Goal: Information Seeking & Learning: Learn about a topic

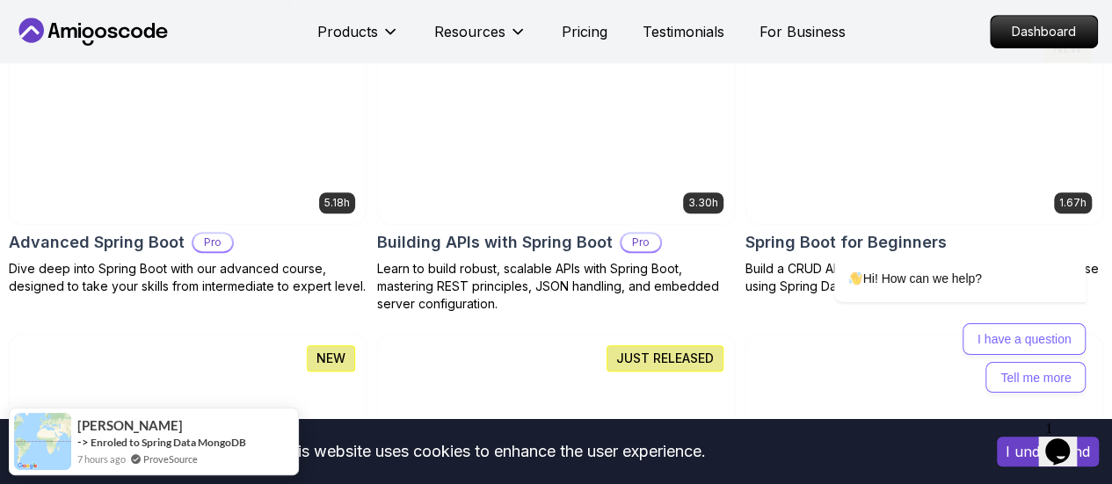
scroll to position [527, 0]
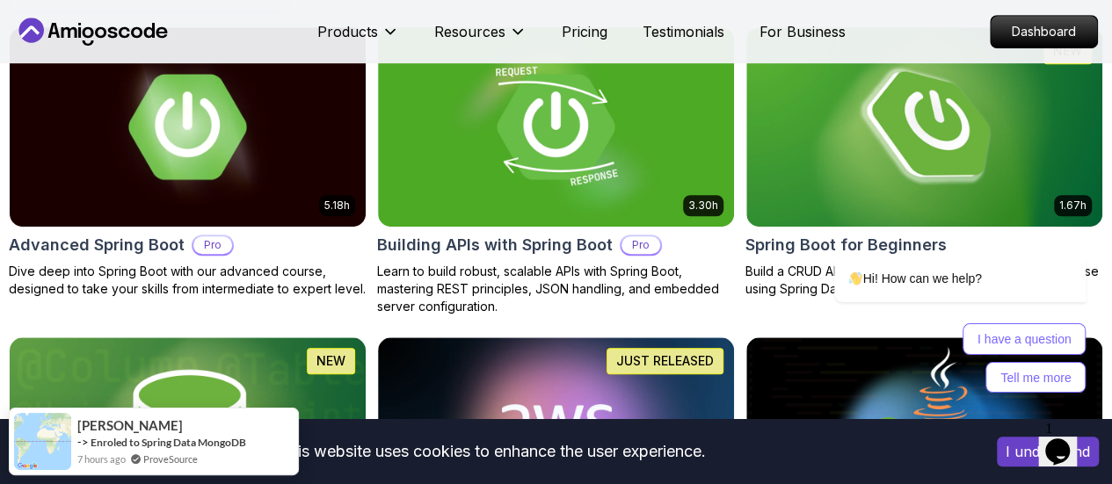
click at [0, 0] on p "Free" at bounding box center [0, 0] width 0 height 0
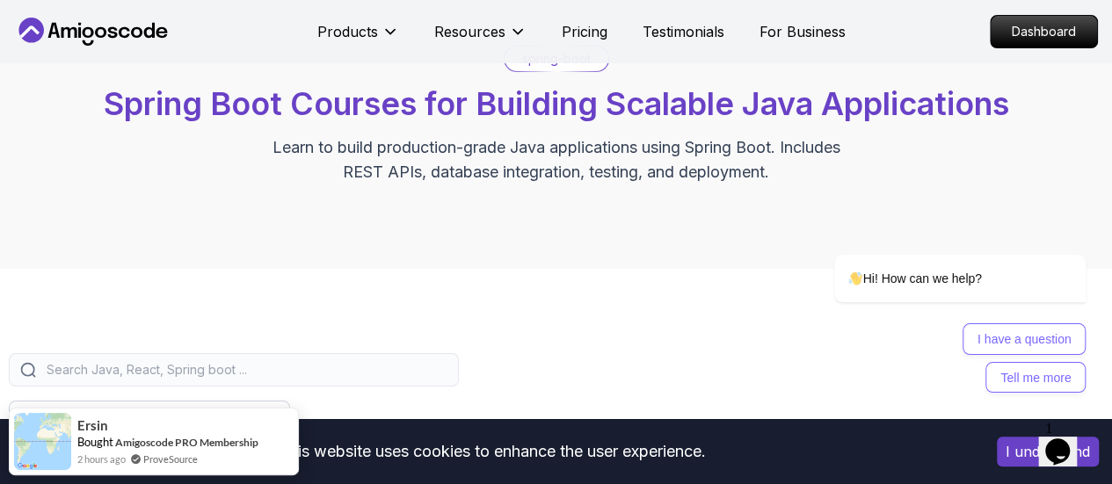
scroll to position [352, 0]
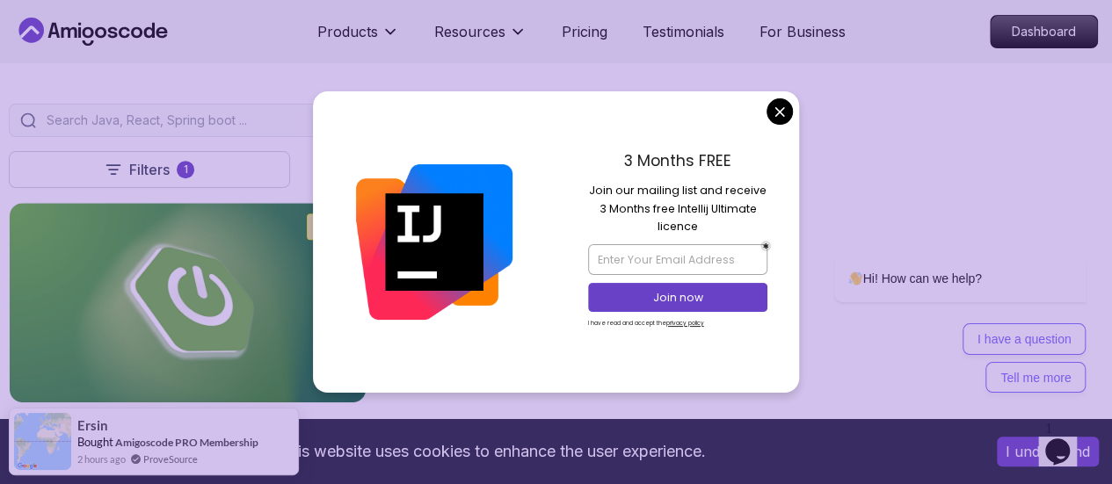
click at [476, 240] on img at bounding box center [434, 242] width 156 height 156
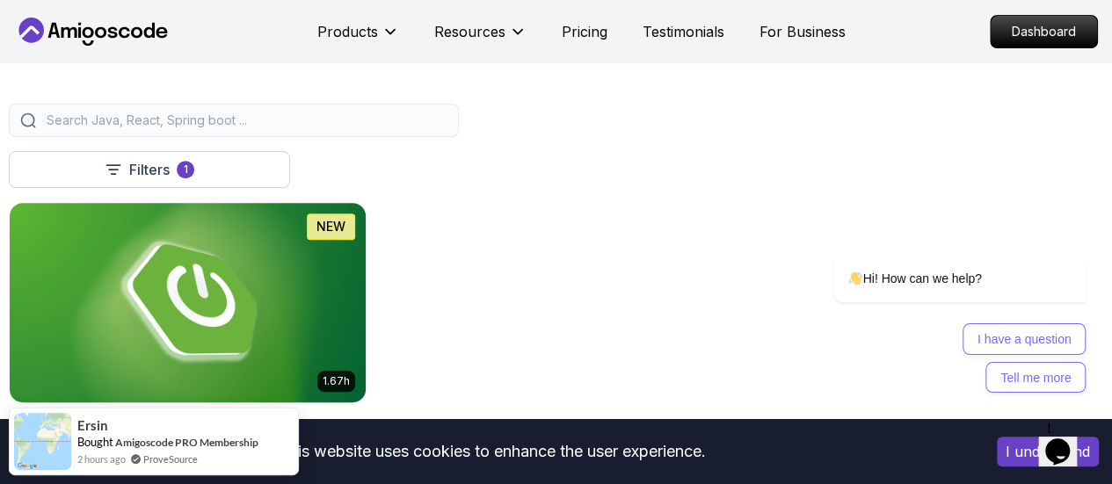
click at [374, 265] on img at bounding box center [188, 302] width 374 height 209
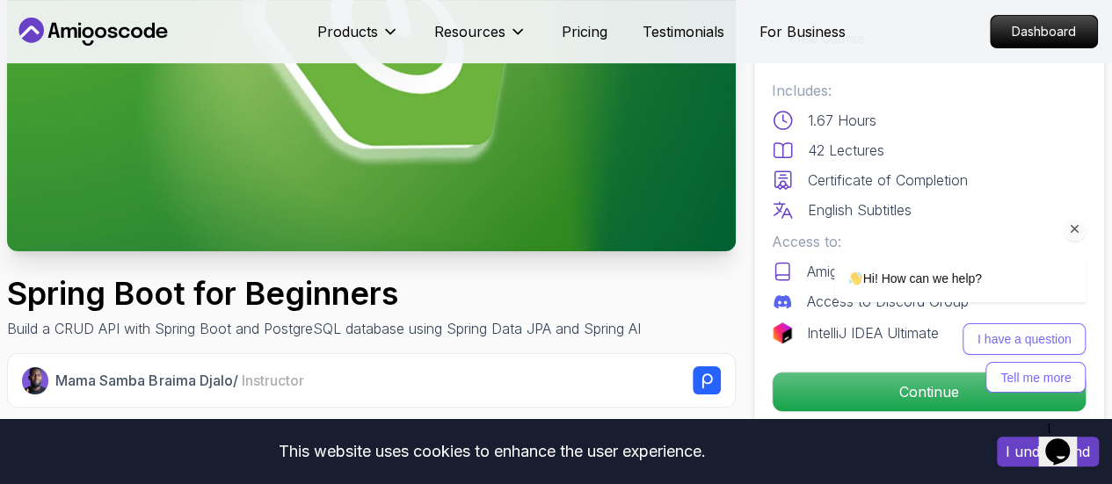
scroll to position [527, 0]
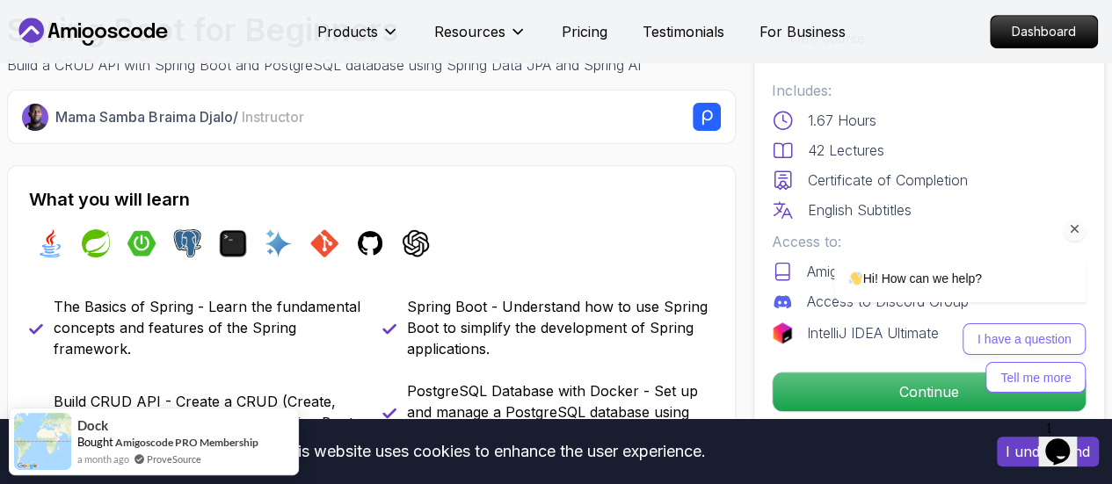
click at [878, 397] on div "Hi! How can we help? I have a question Tell me more" at bounding box center [936, 248] width 316 height 308
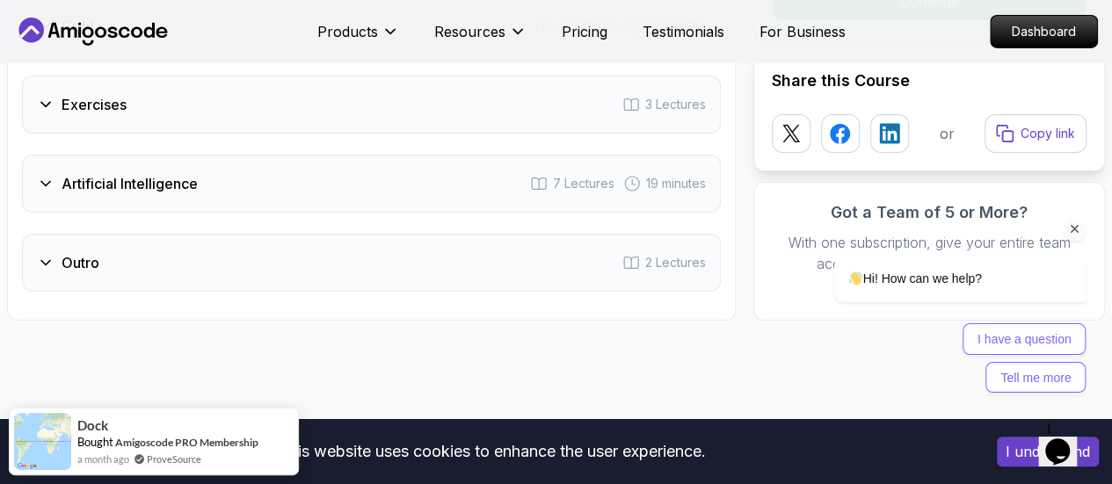
scroll to position [2988, 0]
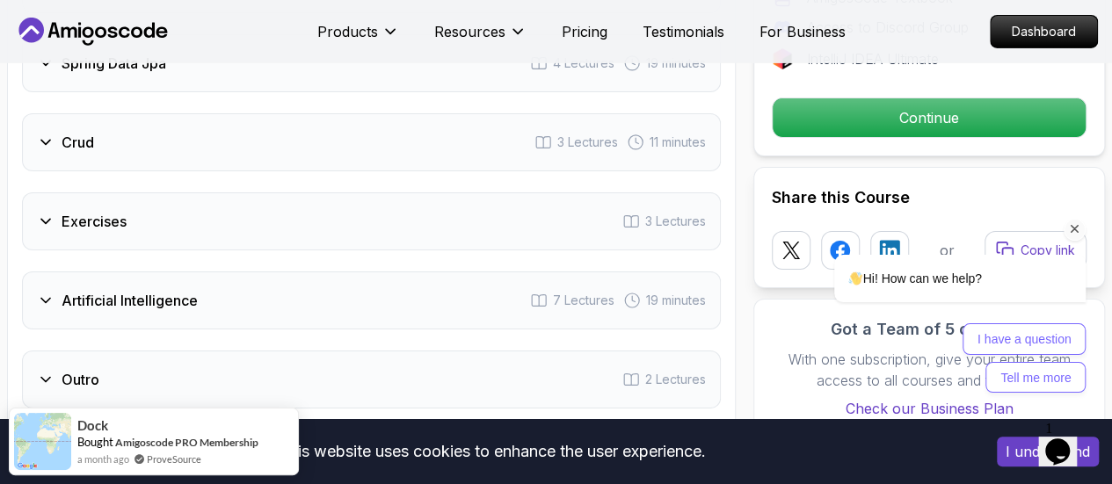
click at [1077, 232] on icon "Chat attention grabber" at bounding box center [1075, 229] width 16 height 16
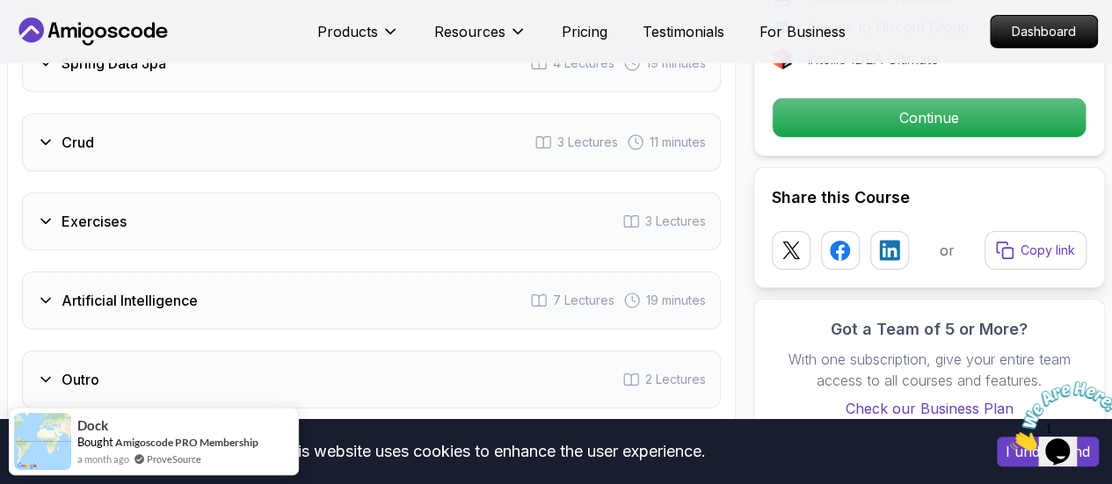
click at [1010, 439] on icon "Close" at bounding box center [1010, 446] width 0 height 15
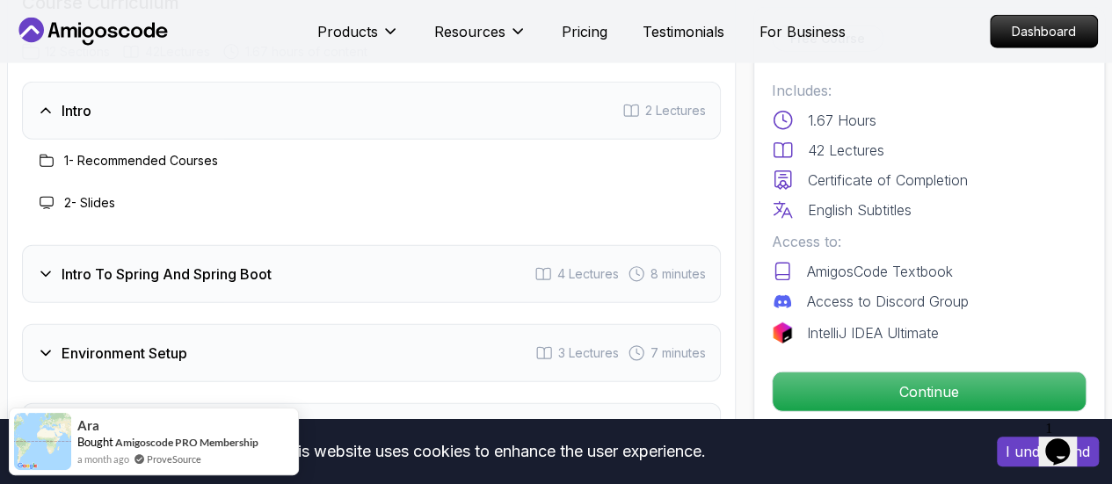
scroll to position [2197, 0]
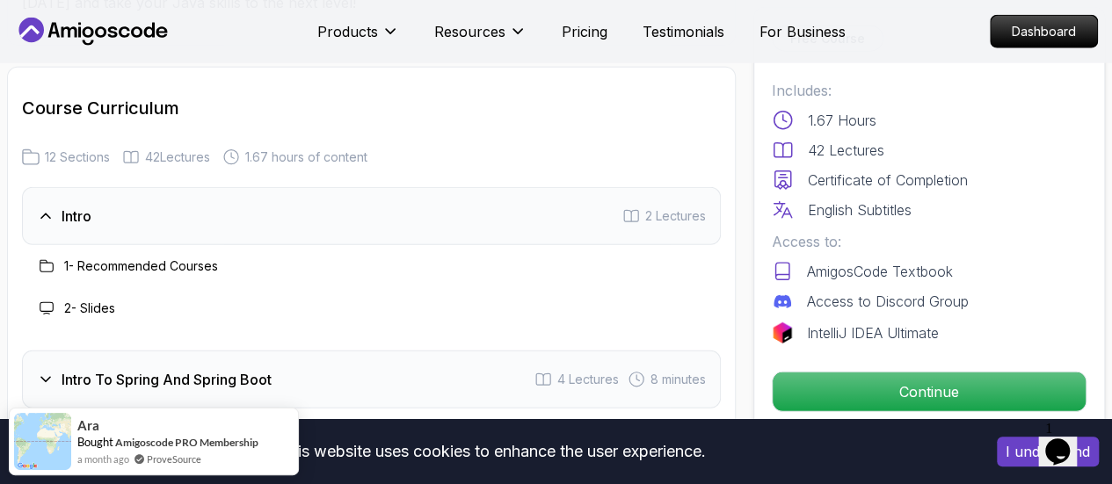
click at [645, 214] on span "2 Lectures" at bounding box center [675, 216] width 61 height 18
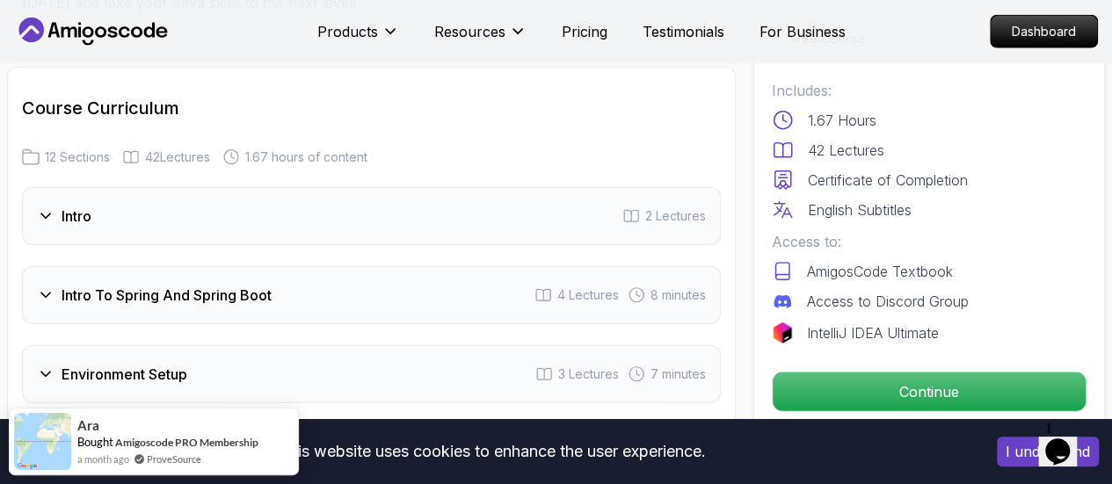
click at [645, 214] on span "2 Lectures" at bounding box center [675, 216] width 61 height 18
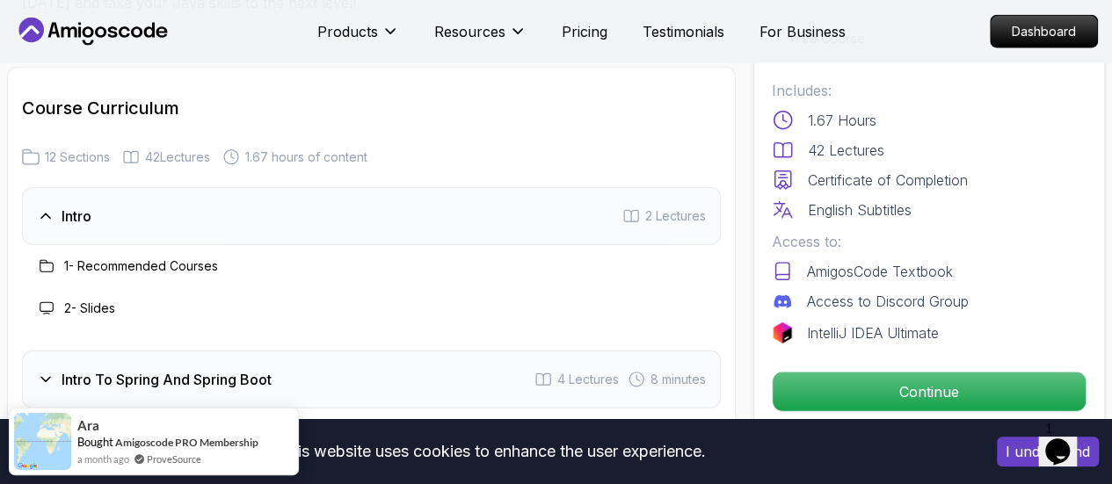
click at [188, 263] on h3 "1 - Recommended Courses" at bounding box center [141, 267] width 154 height 18
click at [90, 260] on h3 "1 - Recommended Courses" at bounding box center [141, 267] width 154 height 18
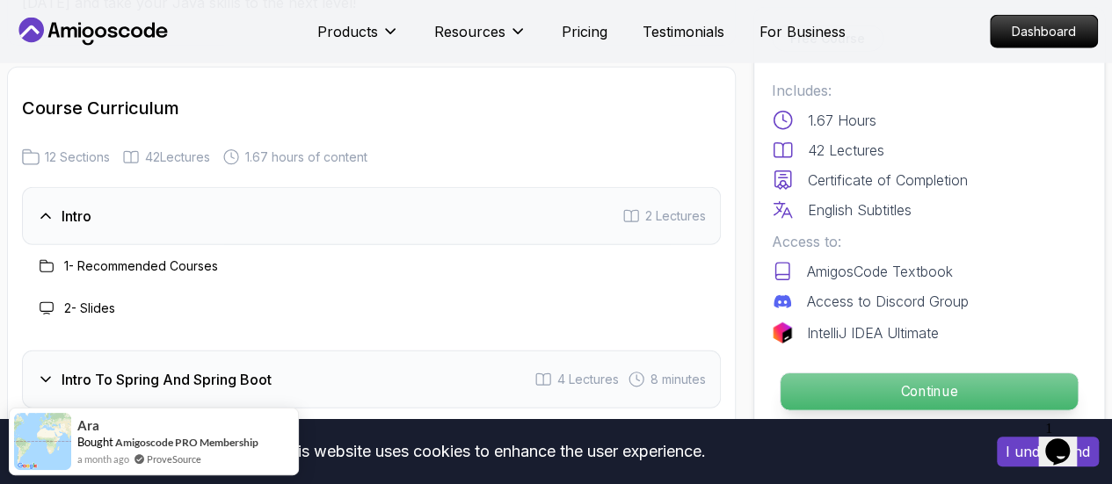
click at [1058, 386] on p "Continue" at bounding box center [929, 392] width 297 height 37
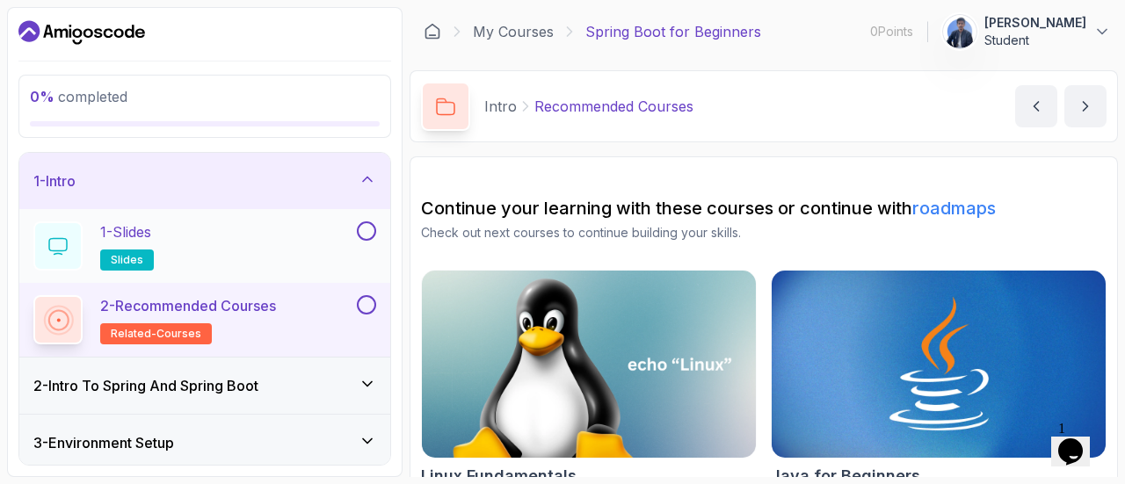
click at [195, 245] on div "1 - Slides slides" at bounding box center [193, 245] width 320 height 49
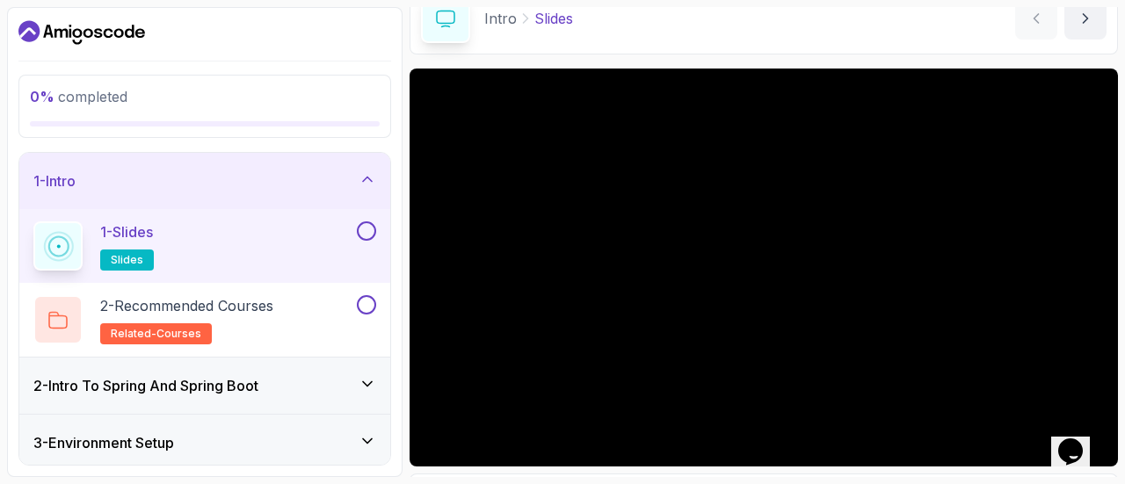
scroll to position [199, 0]
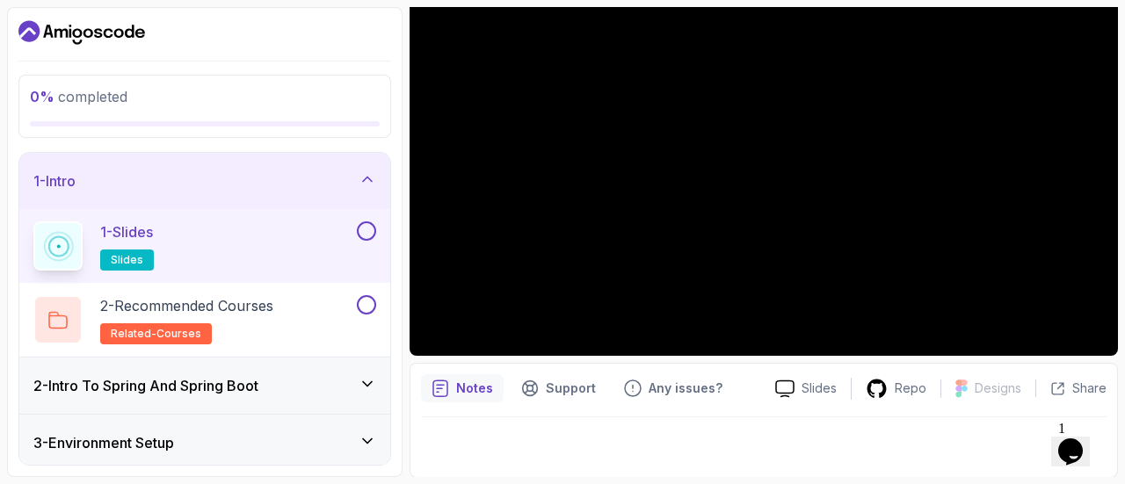
click at [448, 386] on div "Notes" at bounding box center [462, 388] width 83 height 28
click at [360, 227] on button at bounding box center [366, 230] width 19 height 19
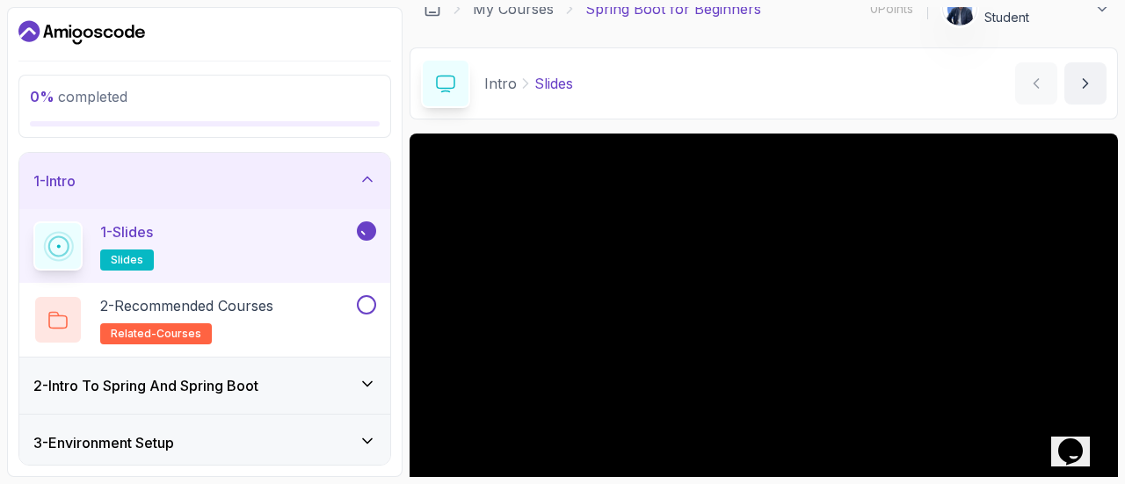
scroll to position [0, 0]
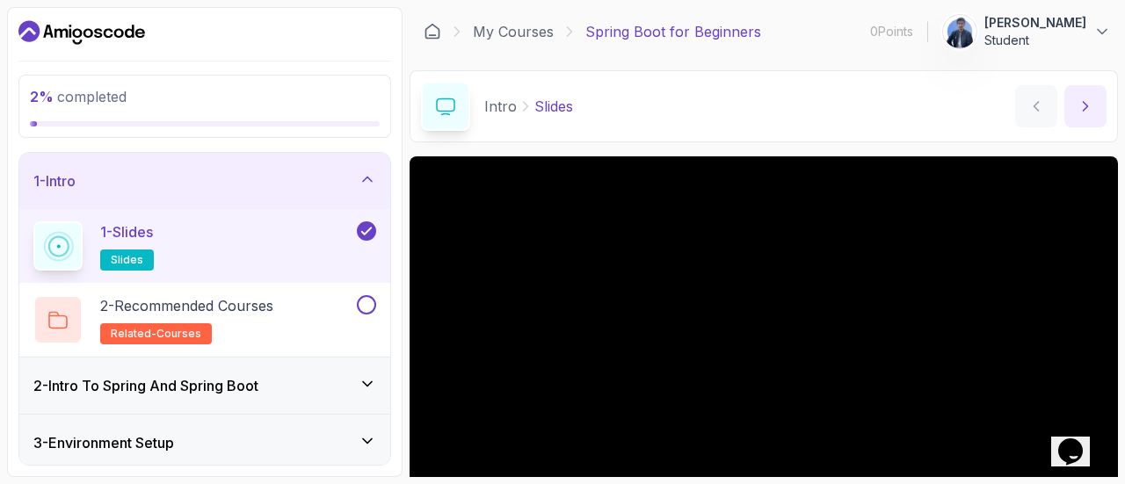
click at [1085, 113] on icon "next content" at bounding box center [1086, 107] width 18 height 18
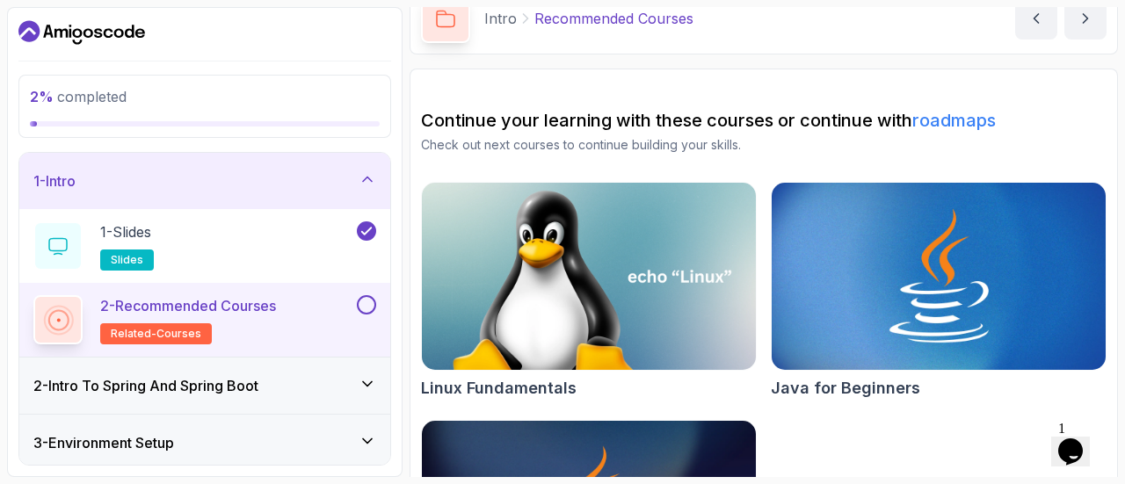
scroll to position [1, 0]
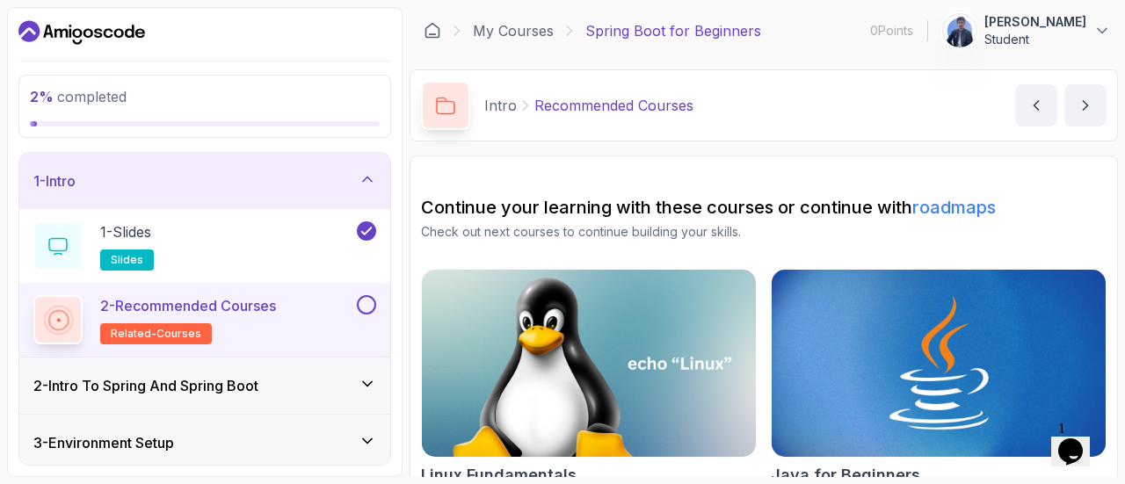
click at [367, 305] on button at bounding box center [366, 304] width 19 height 19
click at [1073, 108] on button "next content" at bounding box center [1085, 105] width 42 height 42
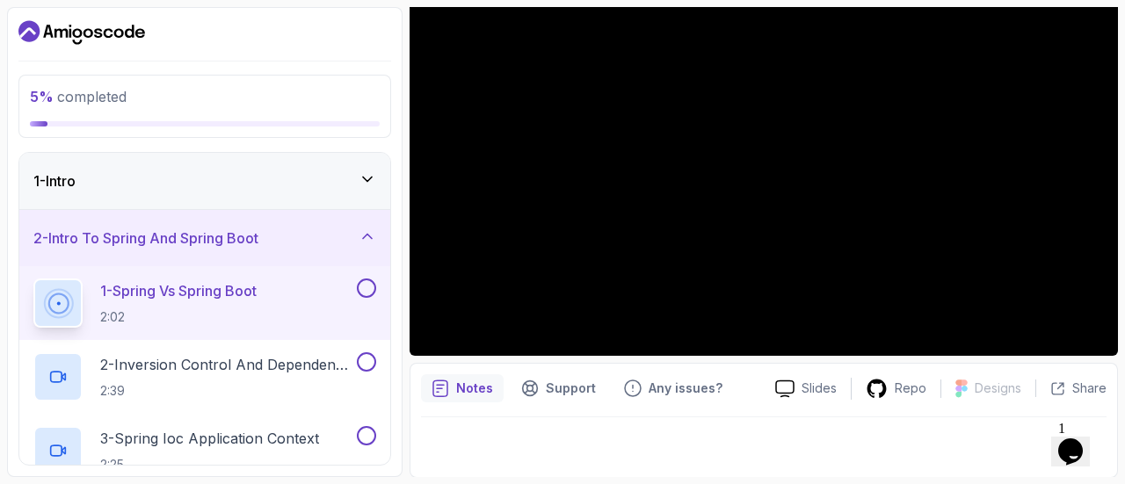
scroll to position [50, 0]
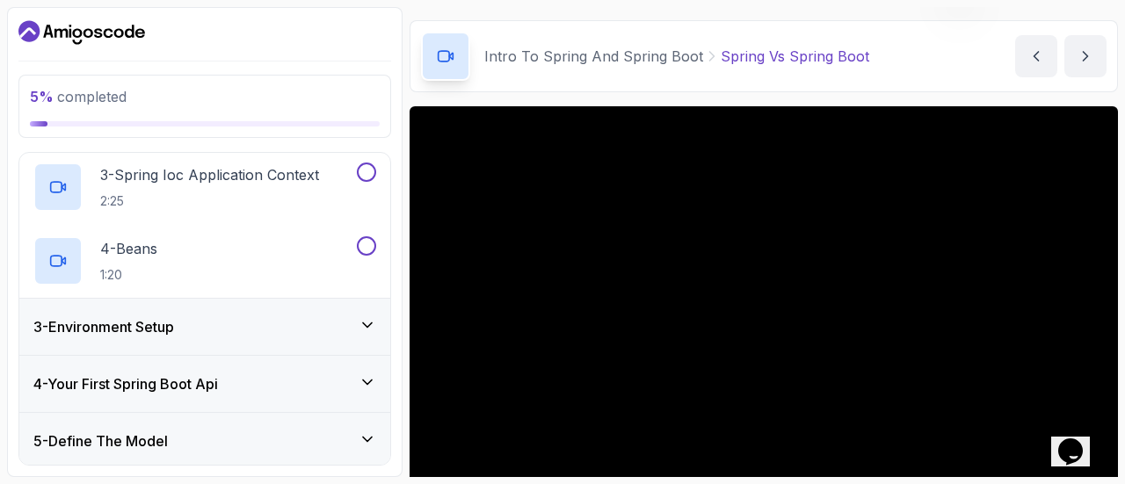
click at [255, 328] on div "3 - Environment Setup" at bounding box center [204, 326] width 343 height 21
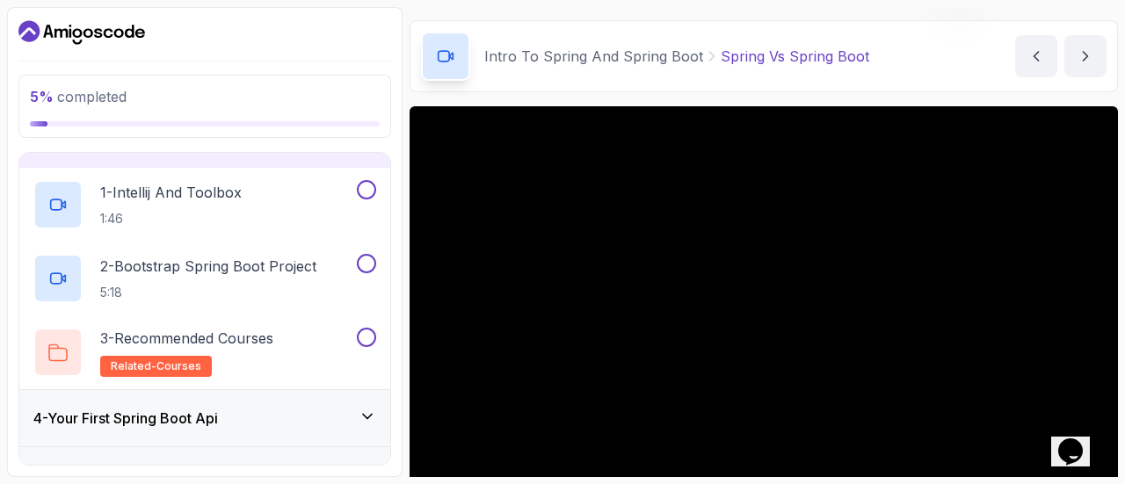
scroll to position [0, 0]
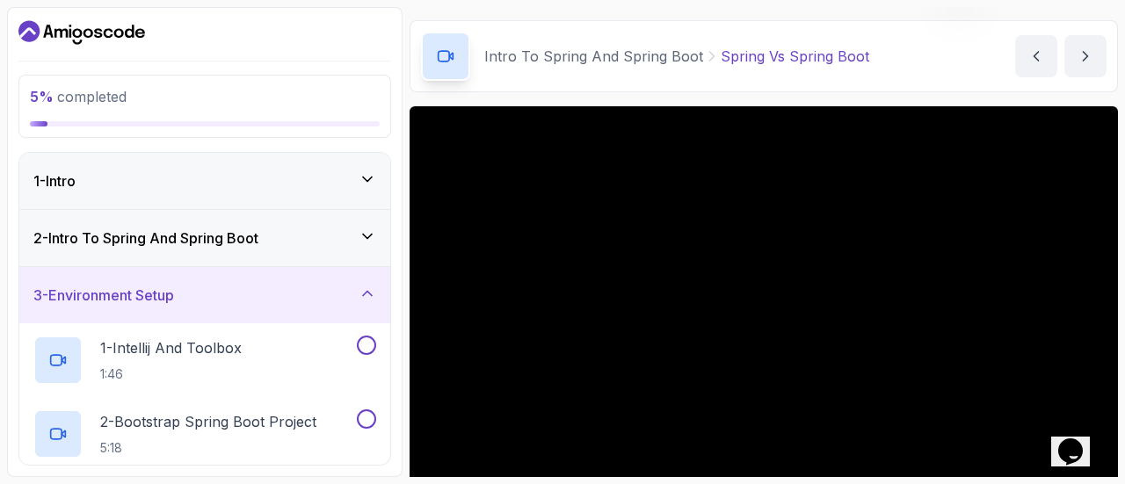
click at [268, 309] on div "3 - Environment Setup" at bounding box center [204, 295] width 371 height 56
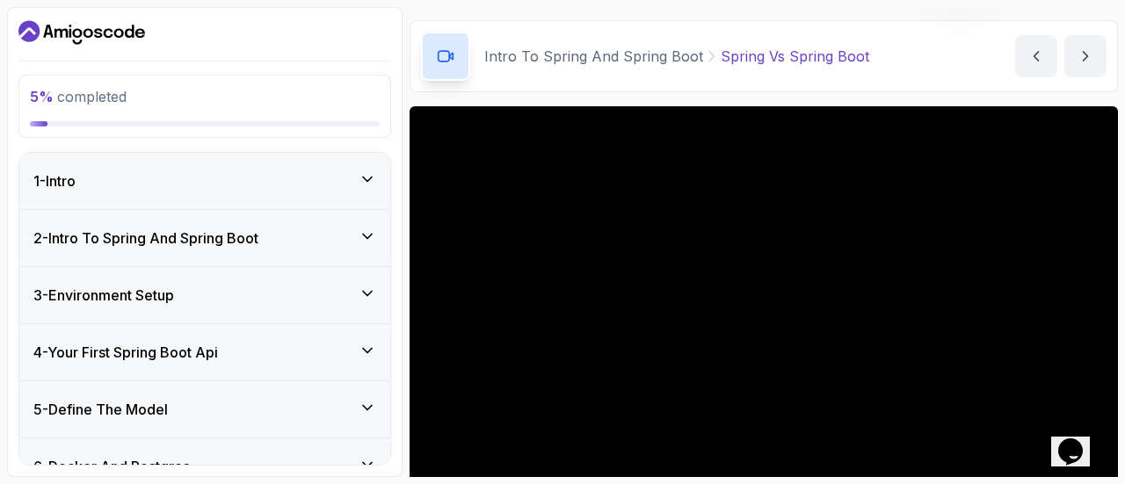
click at [274, 258] on div "2 - Intro To Spring And Spring Boot" at bounding box center [204, 238] width 371 height 56
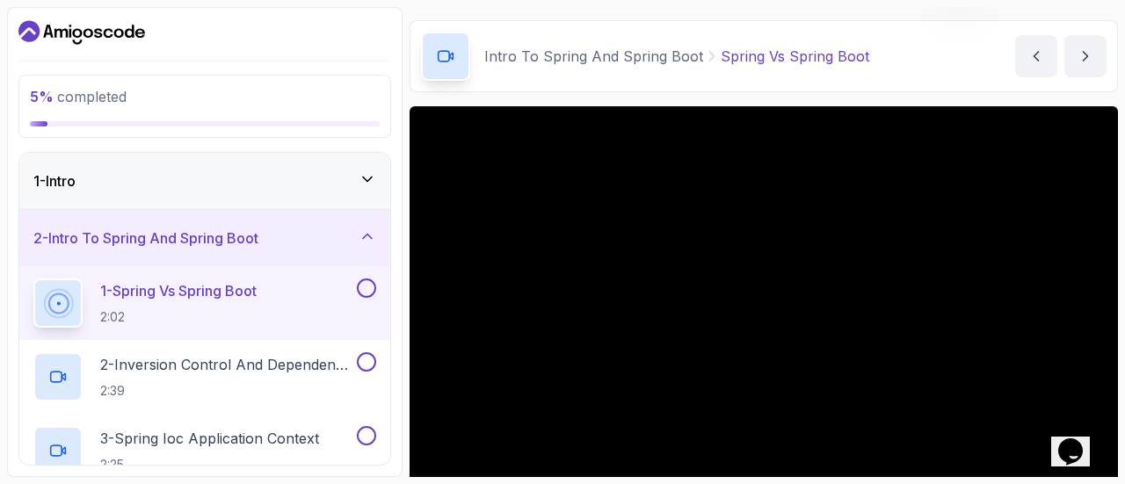
click at [336, 241] on div "2 - Intro To Spring And Spring Boot" at bounding box center [204, 238] width 343 height 21
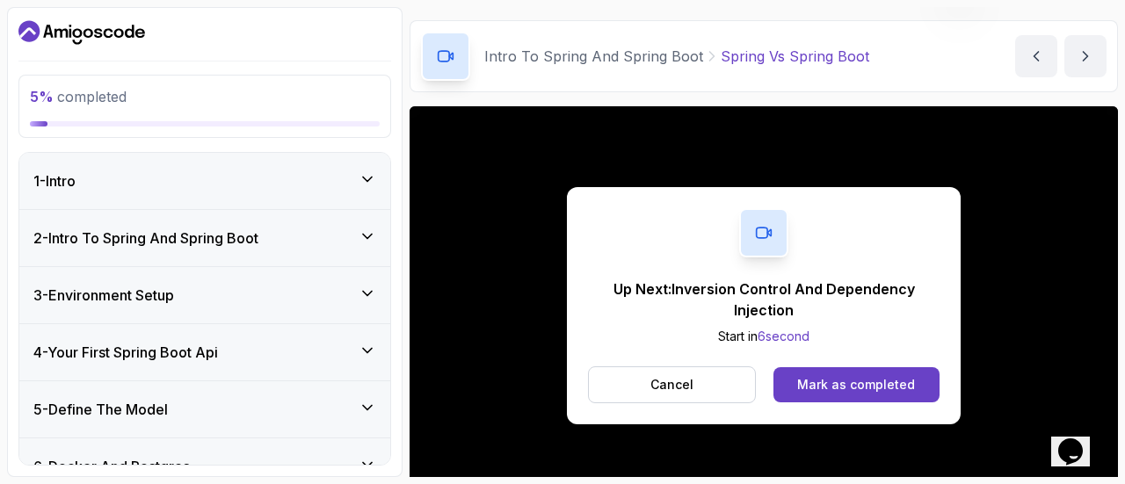
scroll to position [199, 0]
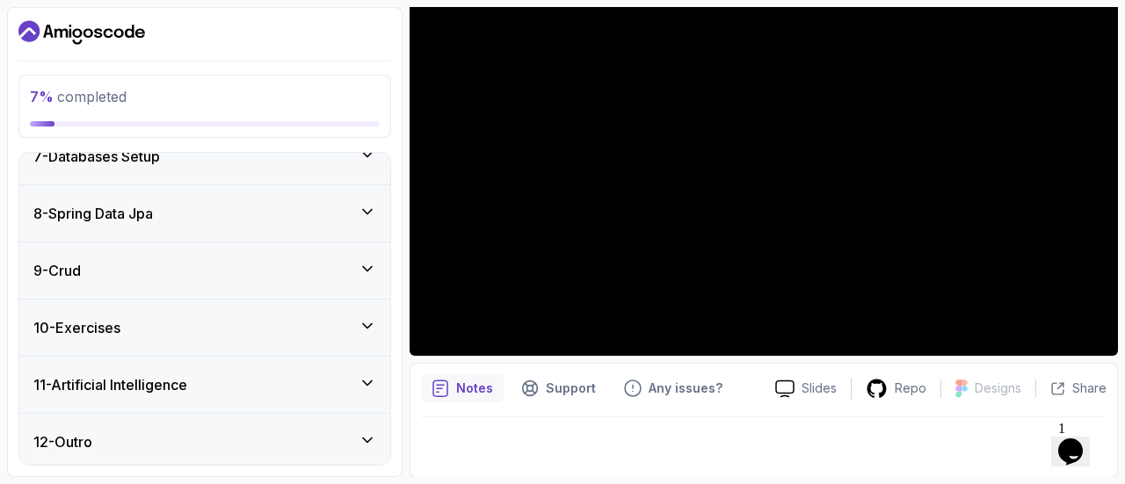
scroll to position [50, 0]
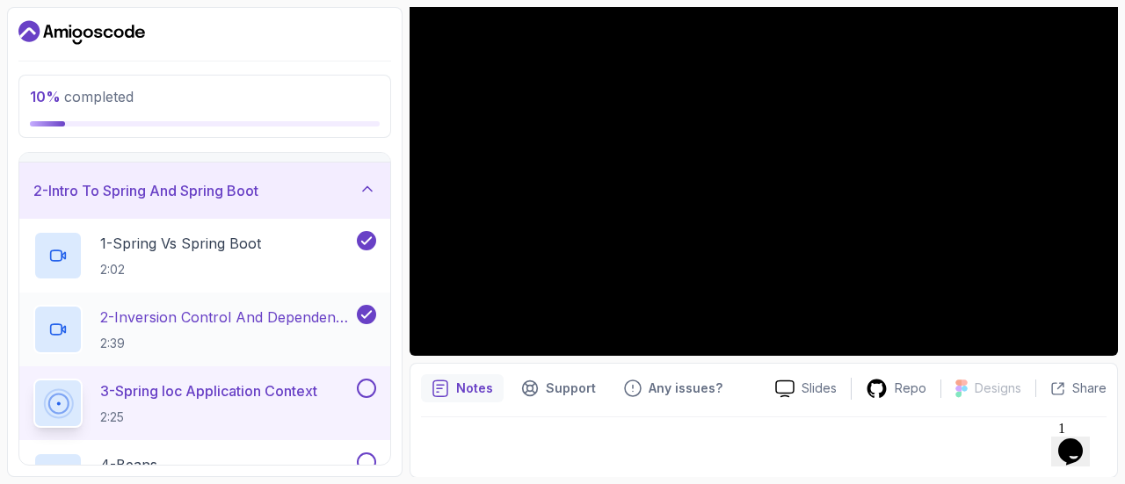
scroll to position [311, 0]
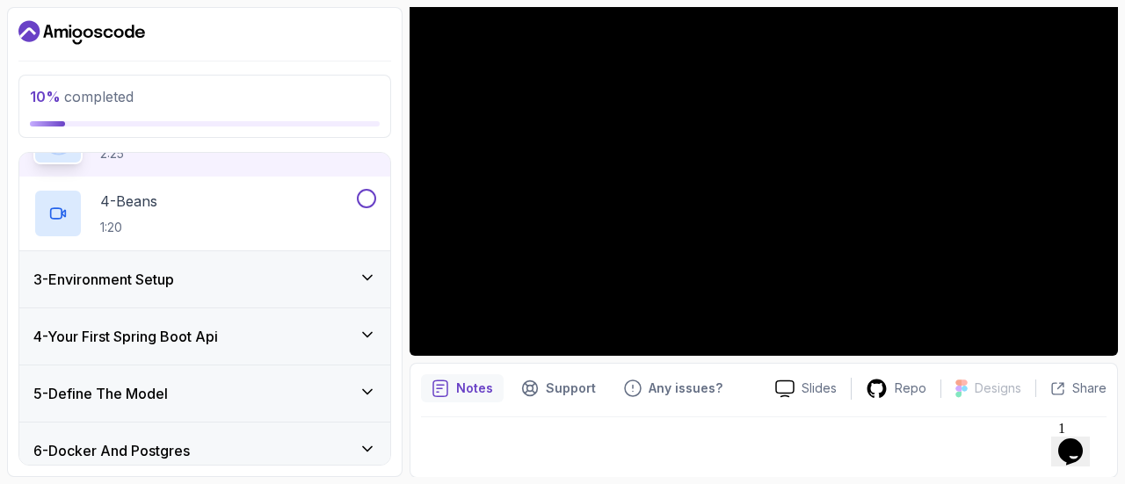
click at [334, 269] on div "3 - Environment Setup" at bounding box center [204, 279] width 343 height 21
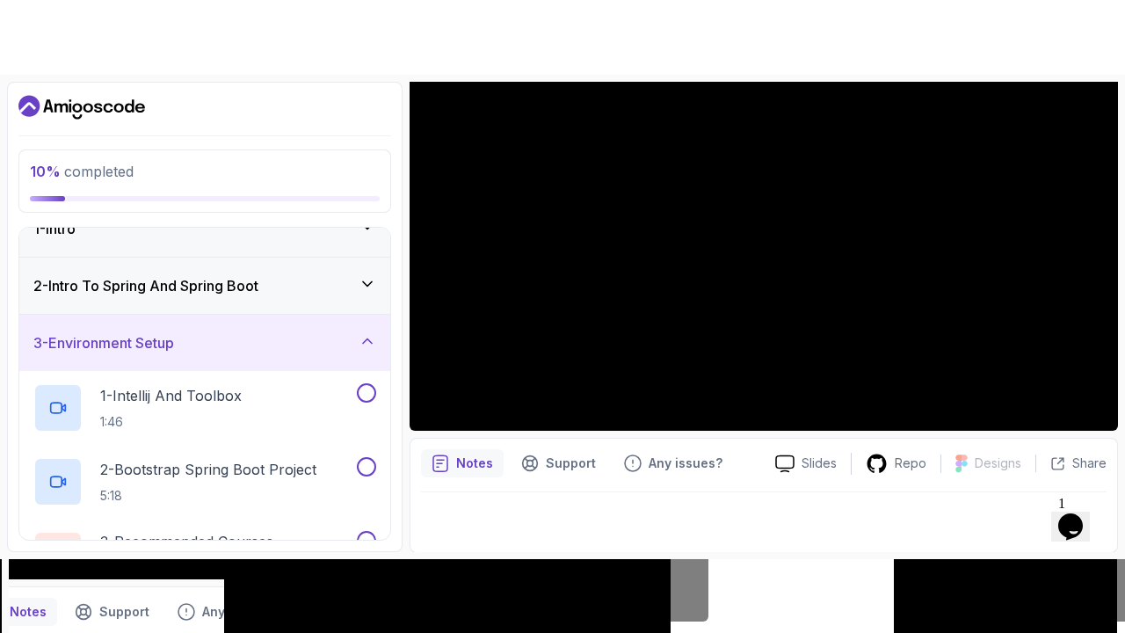
scroll to position [0, 0]
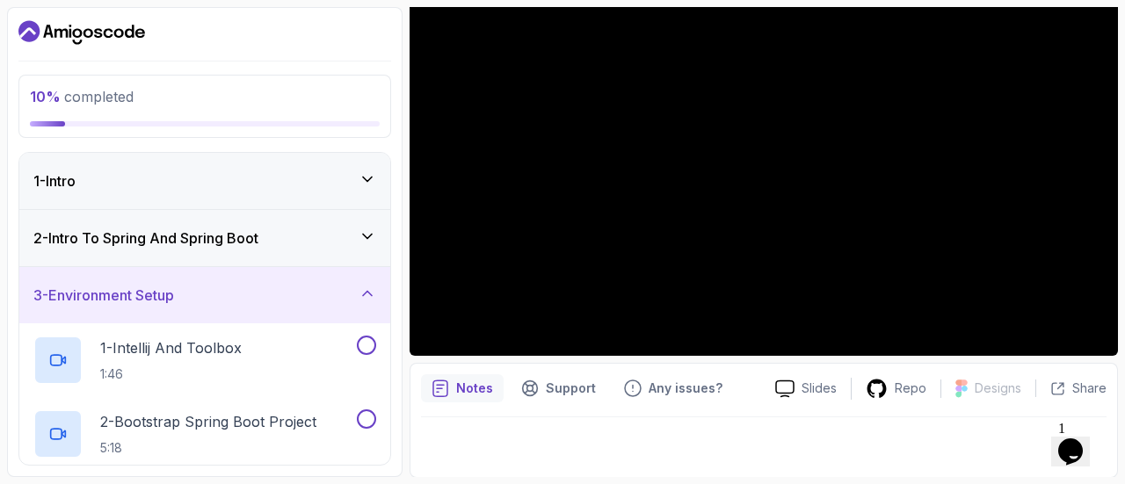
click at [294, 294] on div "3 - Environment Setup" at bounding box center [204, 295] width 343 height 21
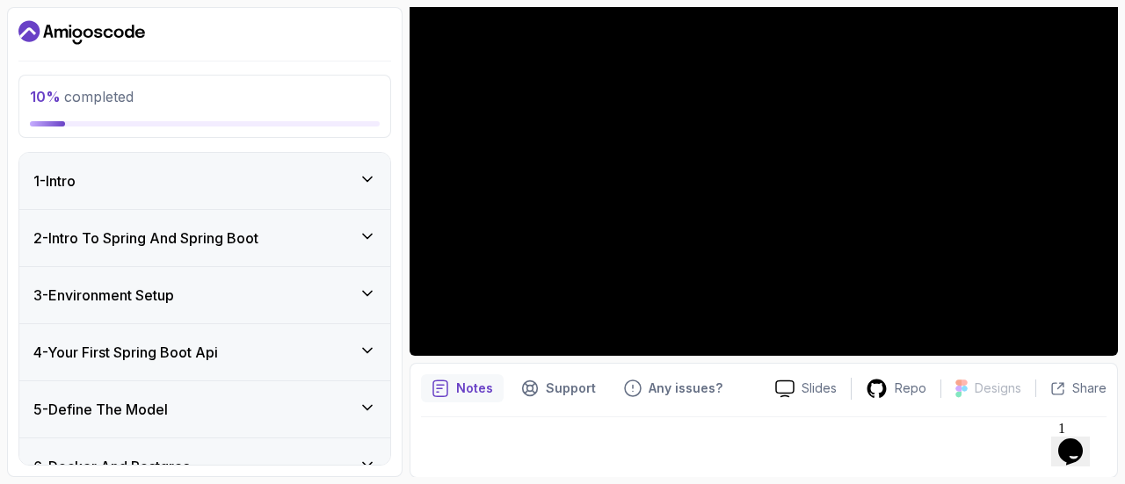
click at [218, 345] on h3 "4 - Your First Spring Boot Api" at bounding box center [125, 352] width 185 height 21
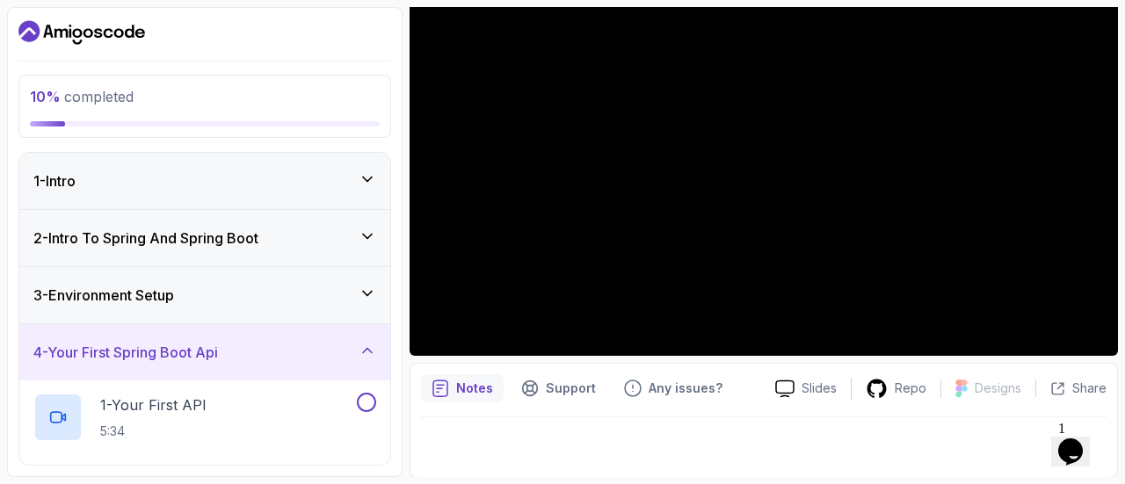
click at [296, 299] on div "3 - Environment Setup" at bounding box center [204, 295] width 343 height 21
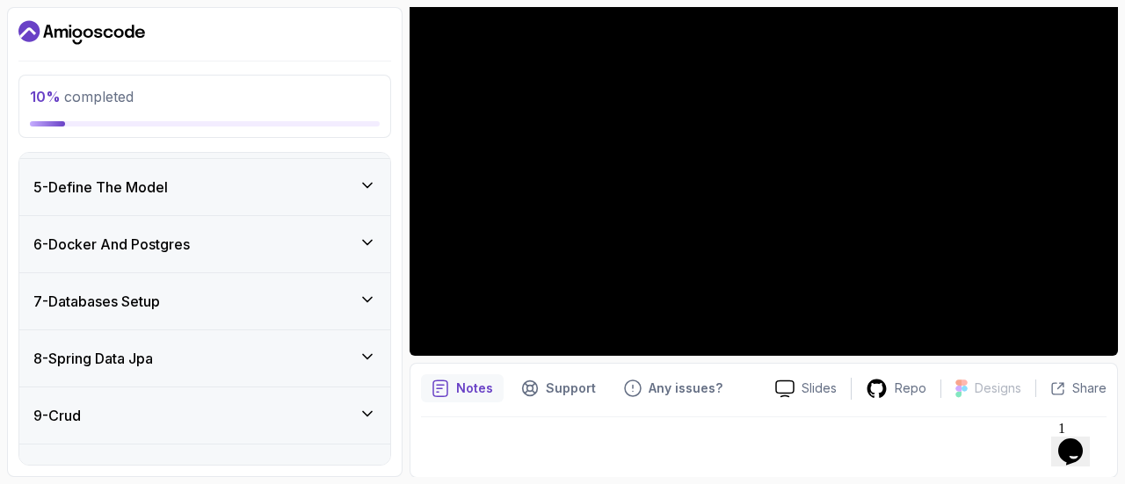
scroll to position [325, 0]
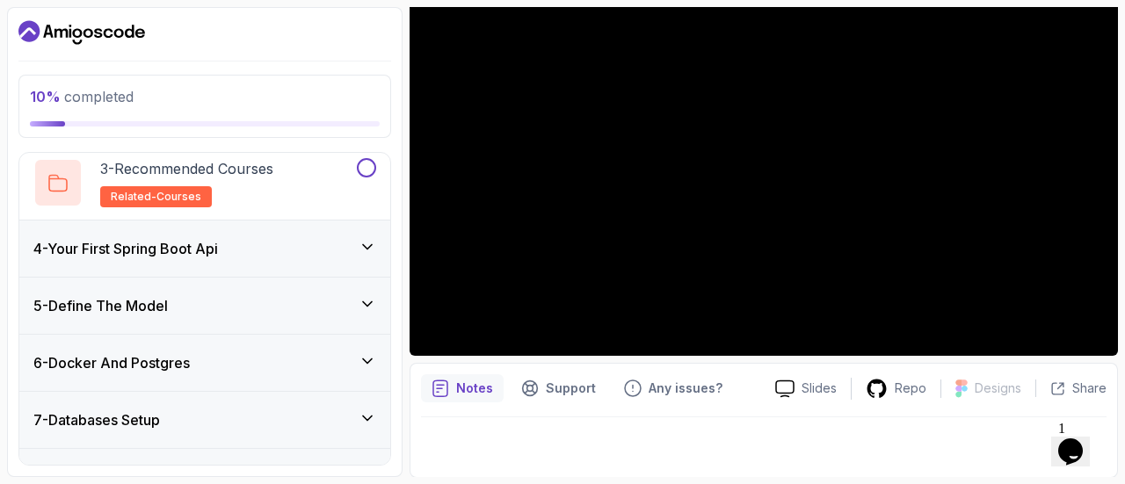
click at [253, 361] on div "6 - Docker And Postgres" at bounding box center [204, 362] width 343 height 21
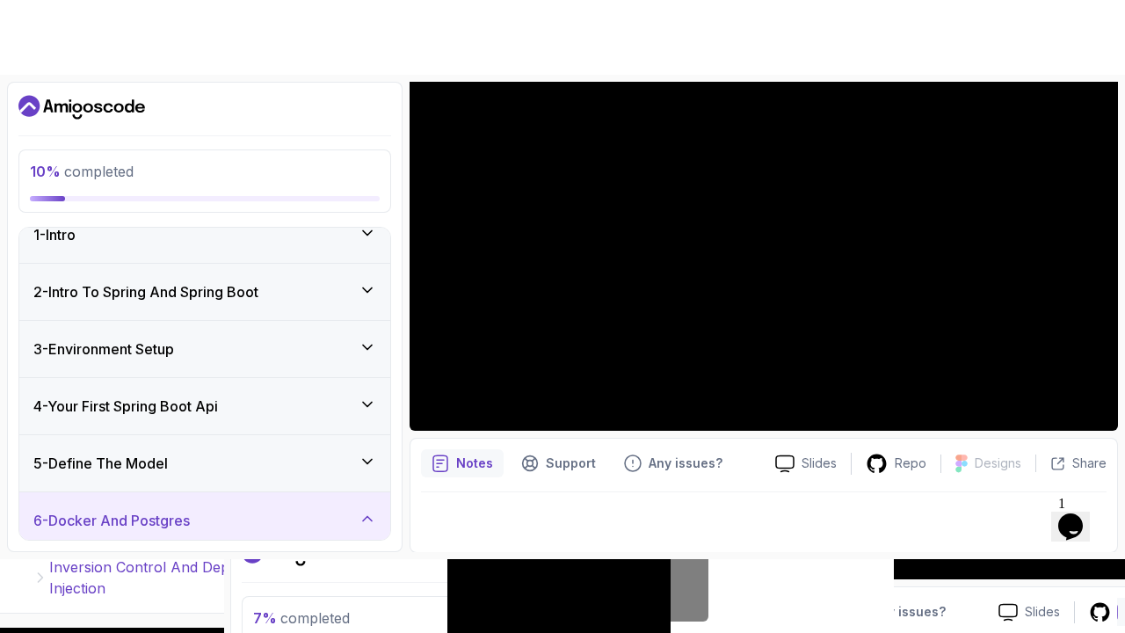
scroll to position [19, 0]
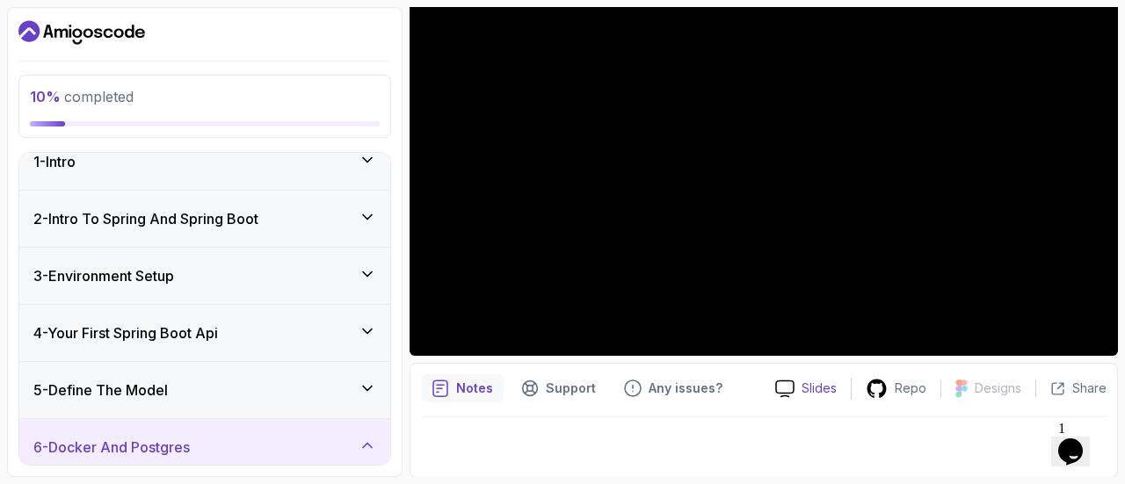
click at [793, 384] on icon at bounding box center [784, 389] width 19 height 18
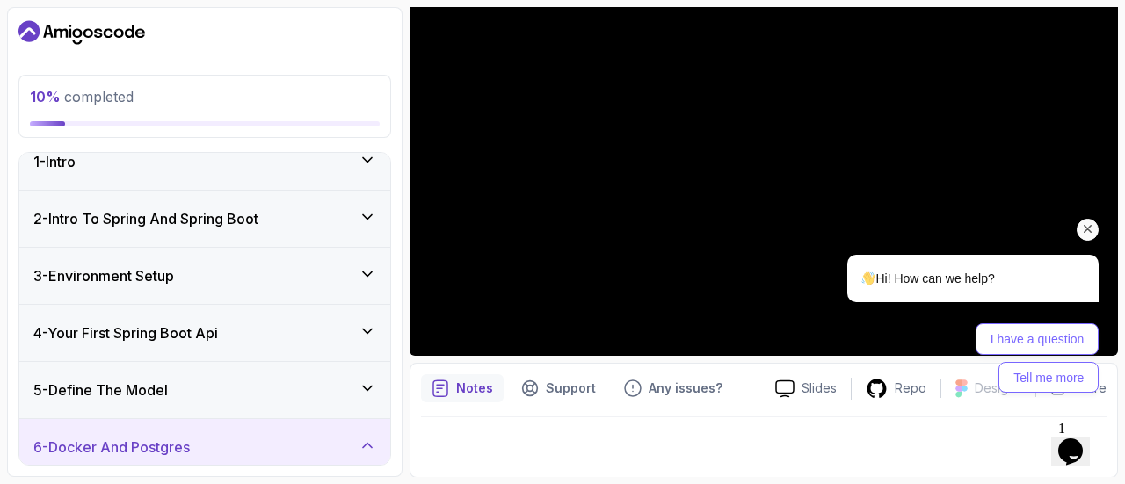
click at [1090, 222] on icon "Chat attention grabber" at bounding box center [1088, 229] width 16 height 16
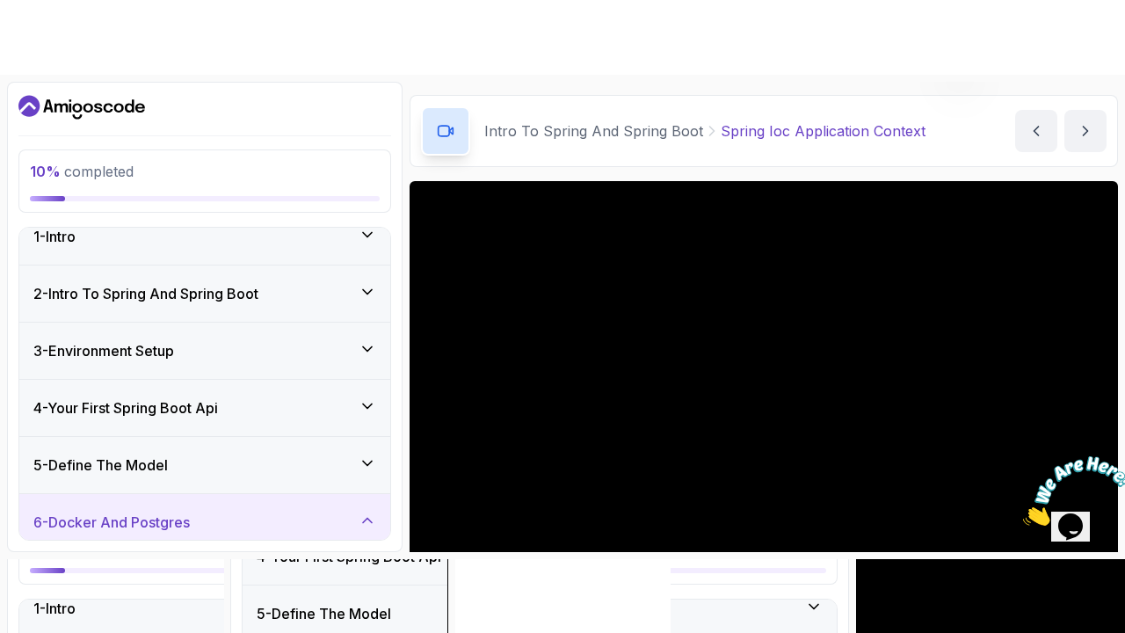
scroll to position [199, 0]
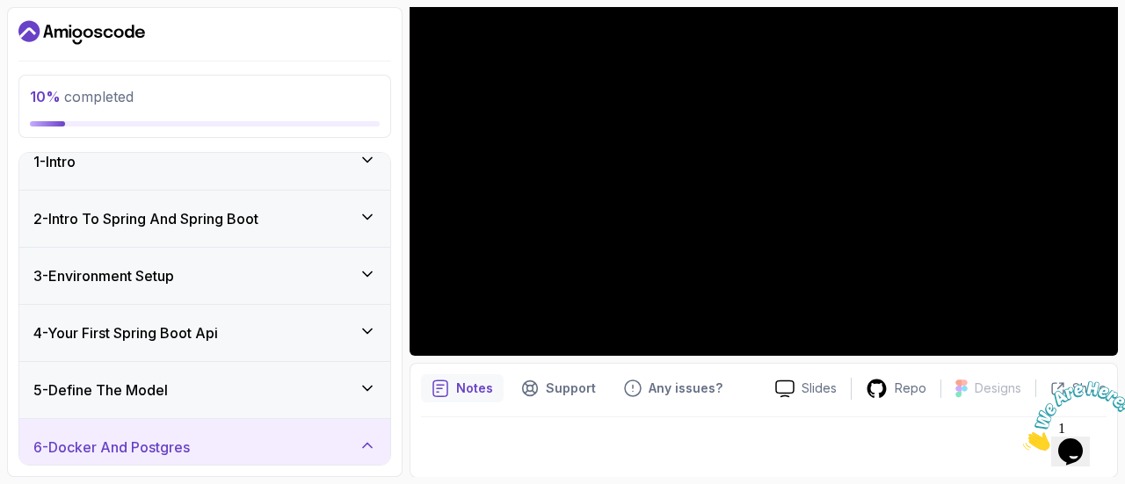
click at [1023, 439] on icon "Close" at bounding box center [1023, 446] width 0 height 15
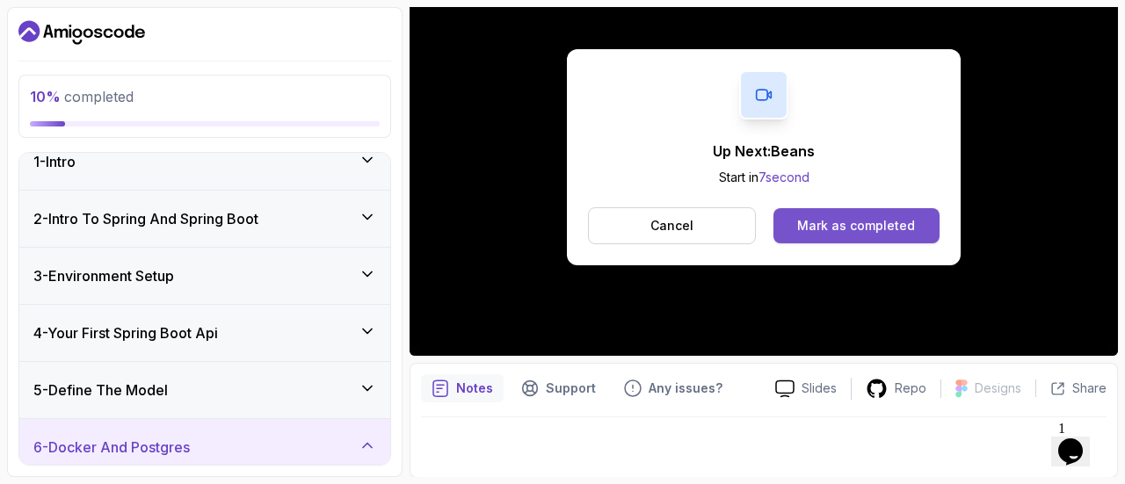
click at [826, 217] on div "Mark as completed" at bounding box center [856, 226] width 118 height 18
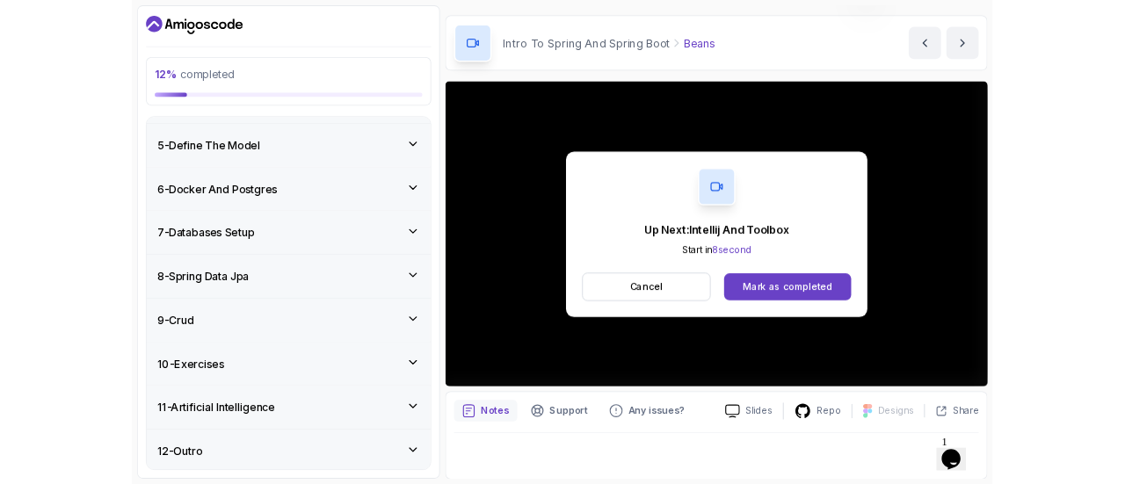
scroll to position [199, 0]
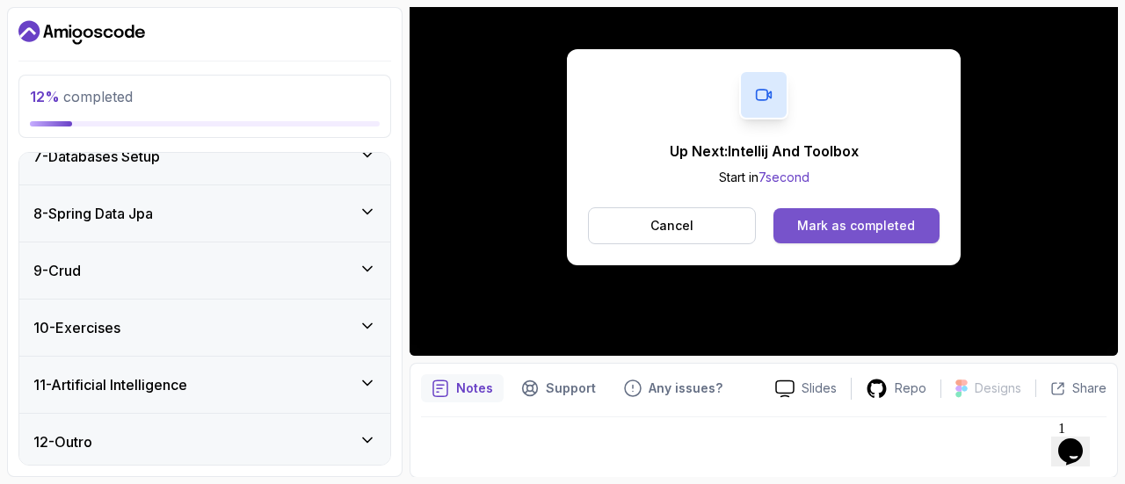
click at [892, 226] on div "Mark as completed" at bounding box center [856, 226] width 118 height 18
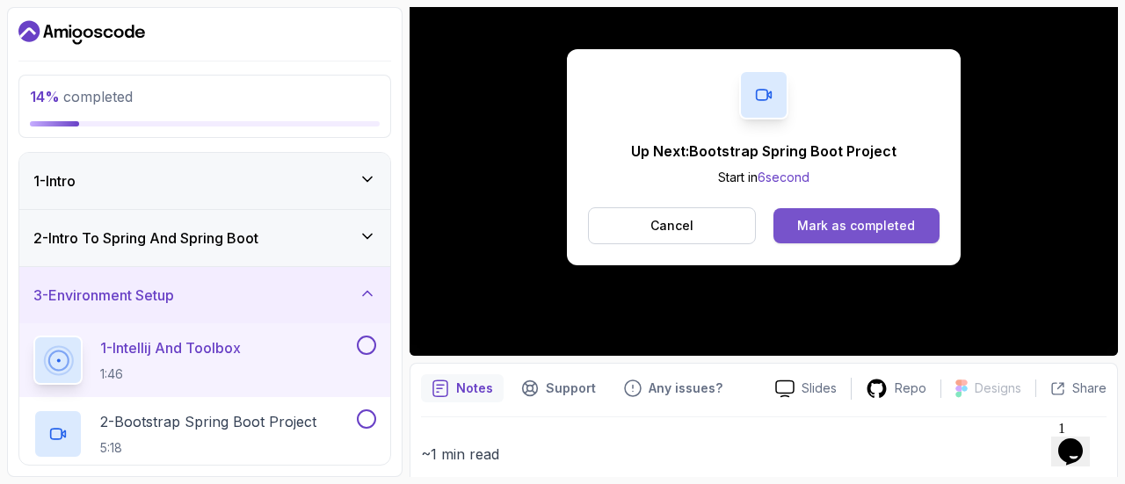
click at [863, 229] on div "Mark as completed" at bounding box center [856, 226] width 118 height 18
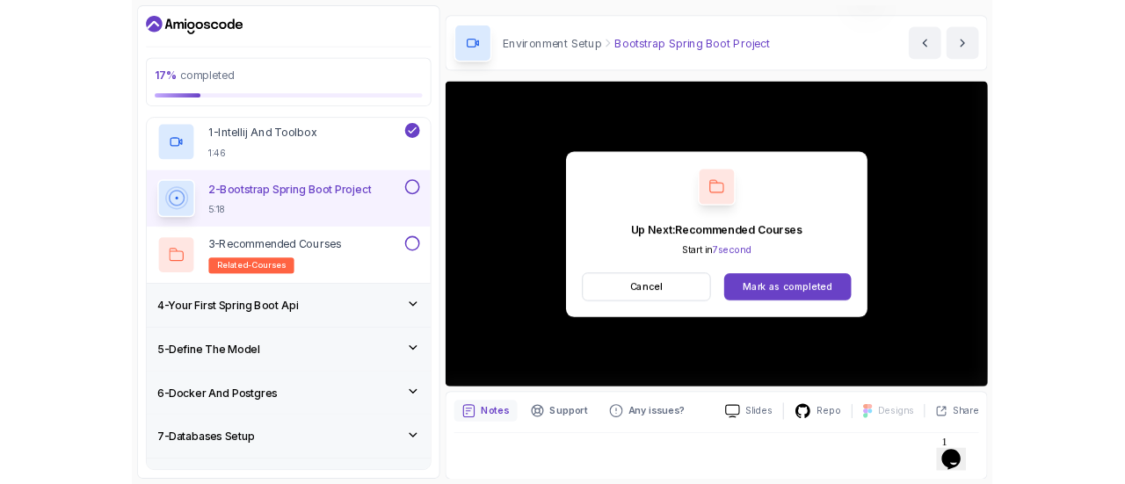
scroll to position [199, 0]
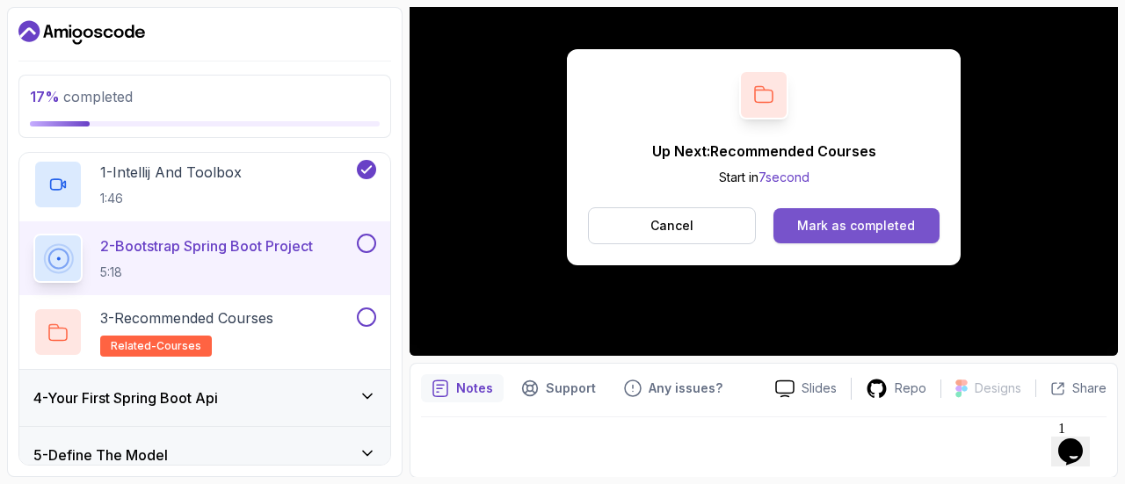
click at [842, 231] on div "Mark as completed" at bounding box center [856, 226] width 118 height 18
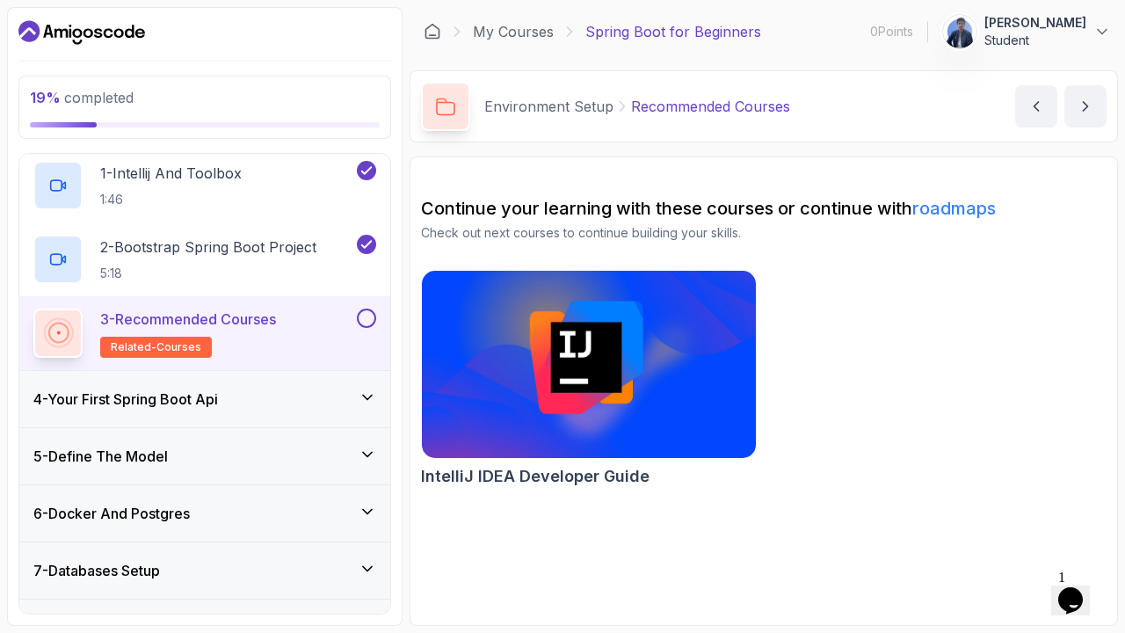
click at [1086, 103] on icon "next content" at bounding box center [1086, 107] width 18 height 18
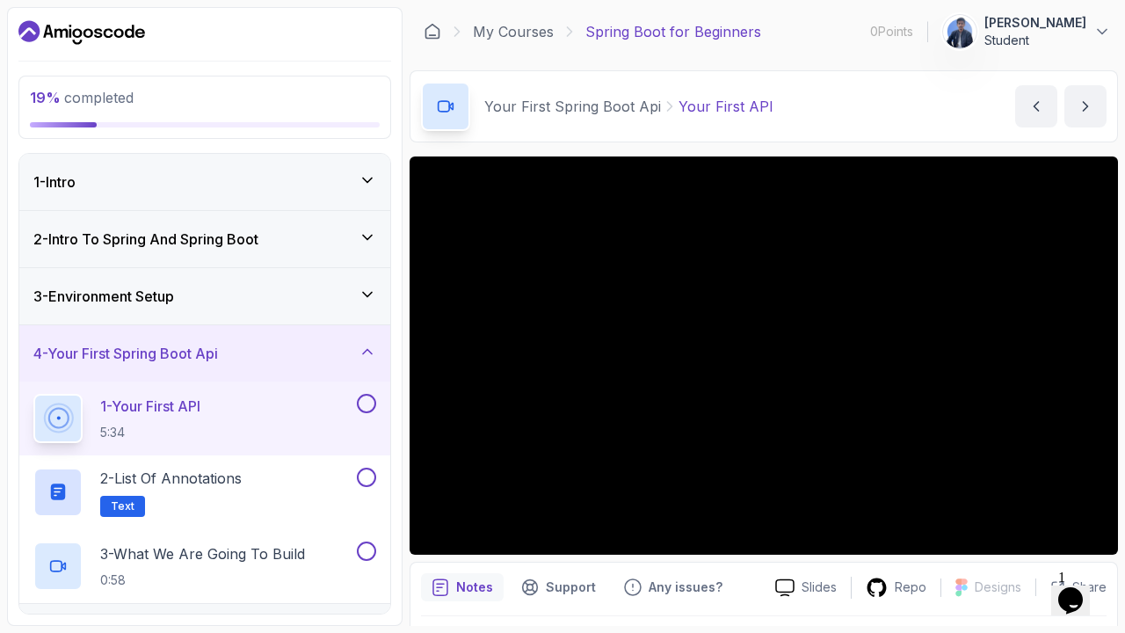
click at [367, 297] on icon at bounding box center [368, 295] width 18 height 18
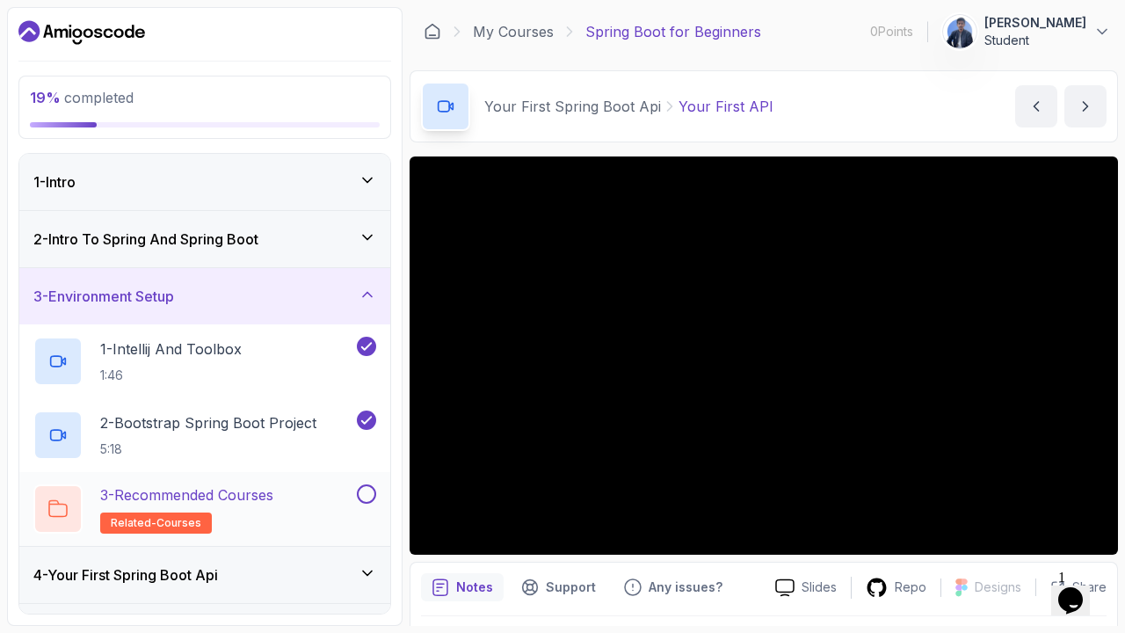
click at [365, 483] on button at bounding box center [366, 493] width 19 height 19
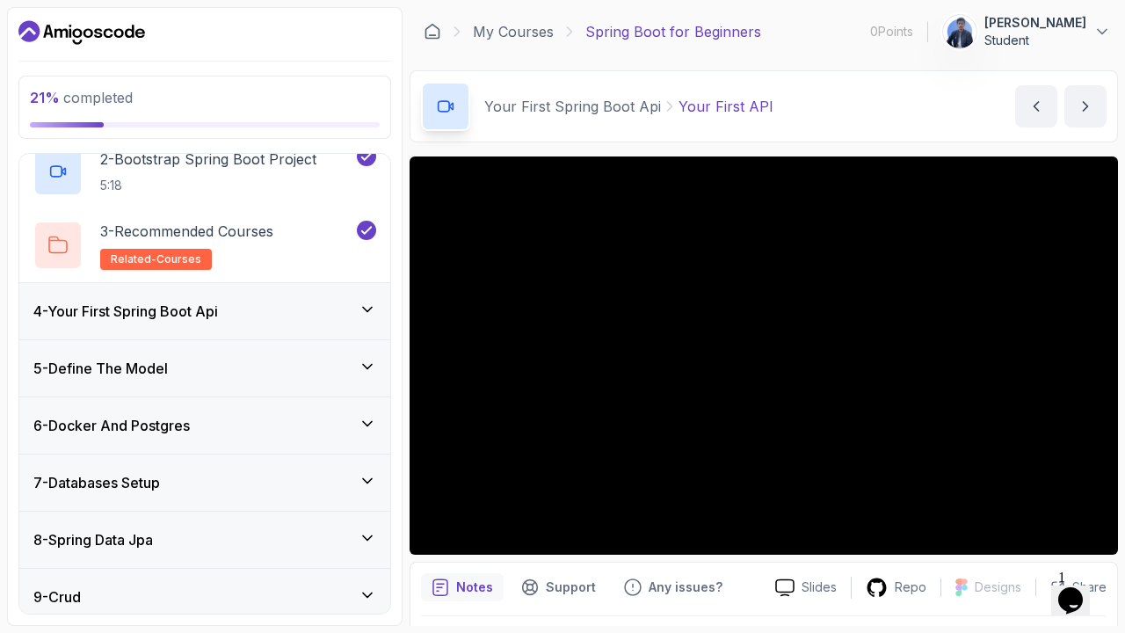
click at [345, 318] on div "4 - Your First Spring Boot Api" at bounding box center [204, 311] width 343 height 21
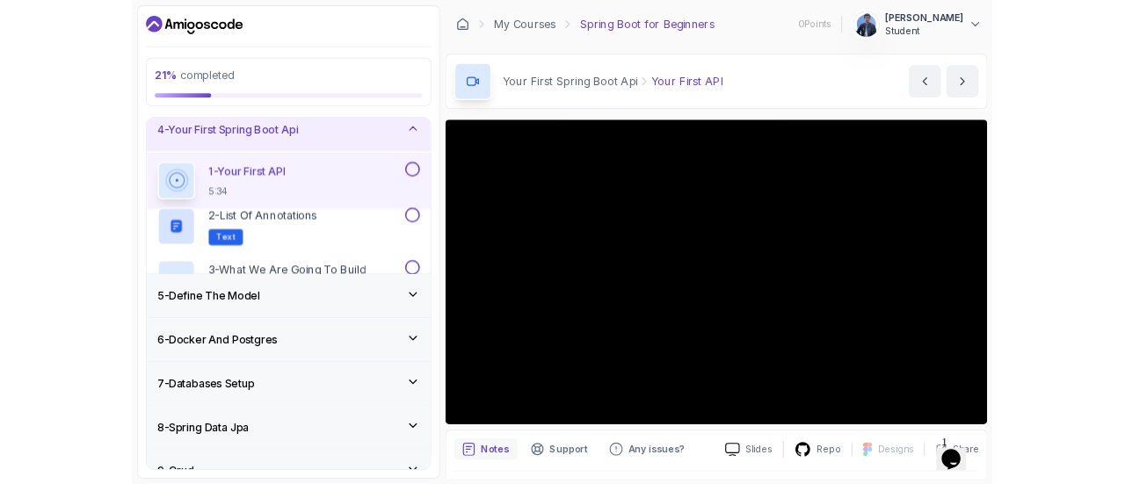
scroll to position [220, 0]
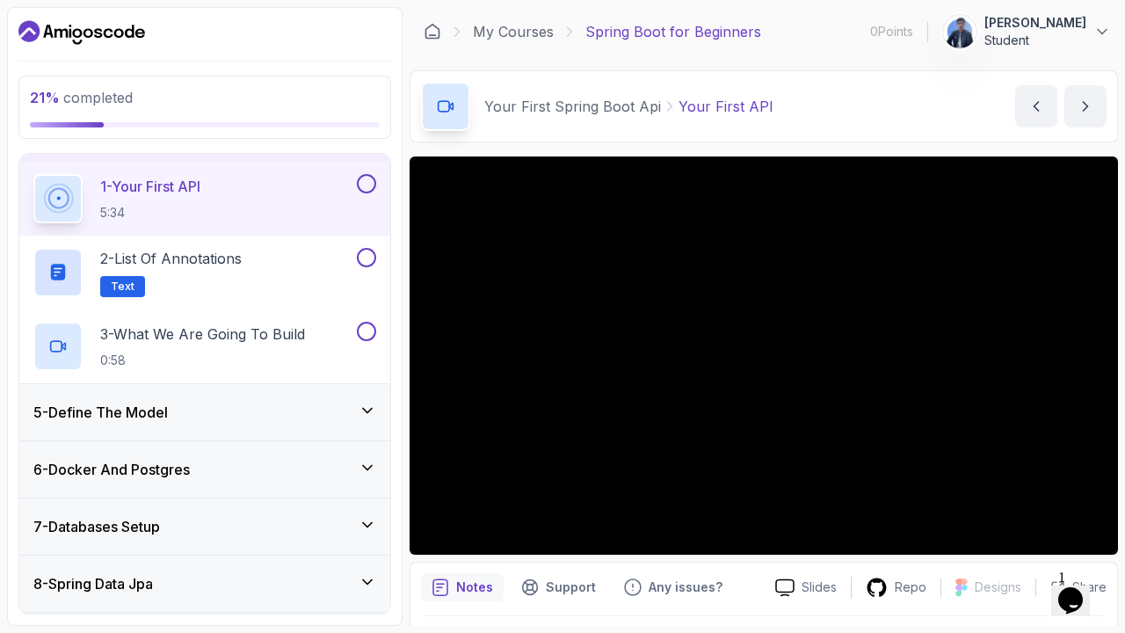
click at [259, 192] on div "1 - Your First API 5:34" at bounding box center [193, 198] width 320 height 49
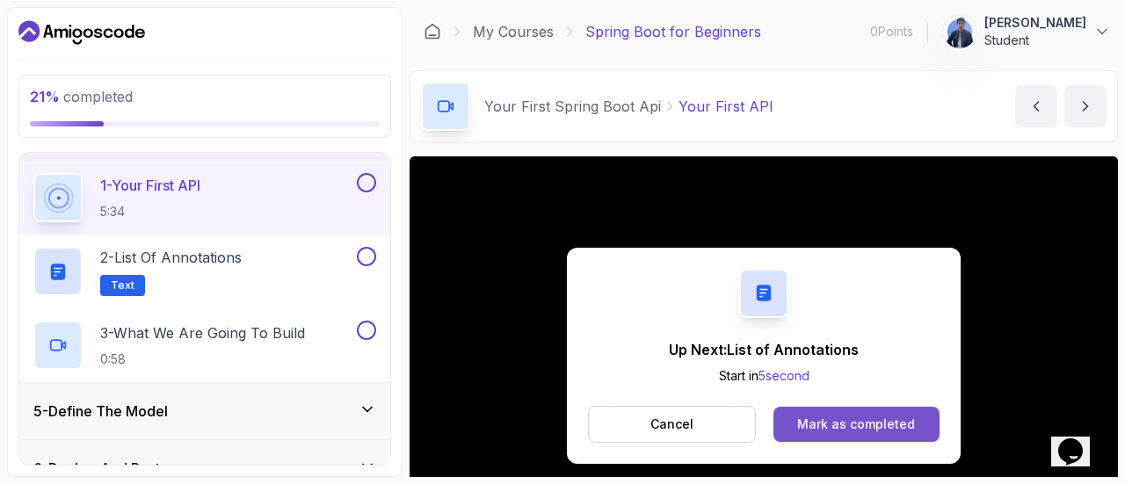
click at [893, 417] on div "Mark as completed" at bounding box center [856, 425] width 118 height 18
